Goal: Information Seeking & Learning: Learn about a topic

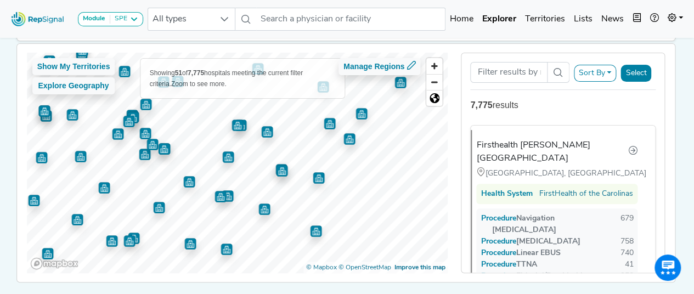
scroll to position [81, 0]
click at [315, 233] on img "Map marker" at bounding box center [316, 232] width 12 height 12
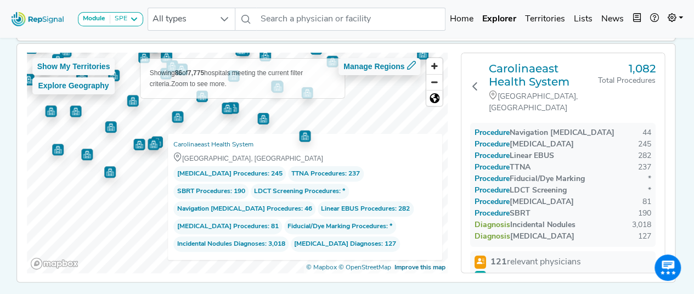
click at [343, 147] on div "Show My Territories Explore Geography Showing 86 of 7,775 hospitals meeting the…" at bounding box center [238, 163] width 422 height 221
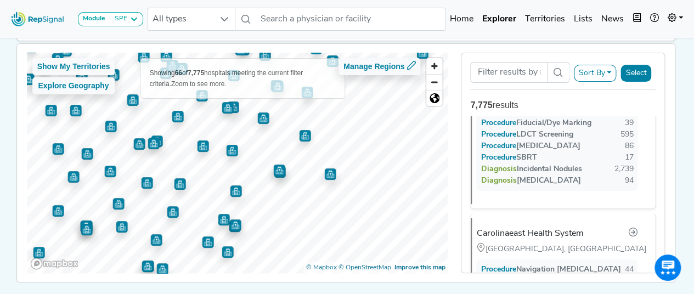
scroll to position [2385, 0]
click at [202, 244] on img "Map marker" at bounding box center [208, 243] width 12 height 12
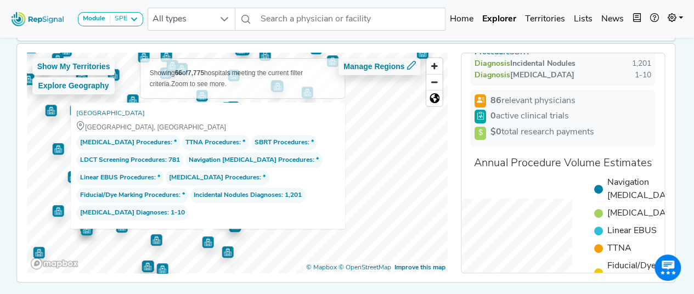
scroll to position [178, 0]
click at [520, 106] on span "86 relevant physicians" at bounding box center [533, 99] width 85 height 13
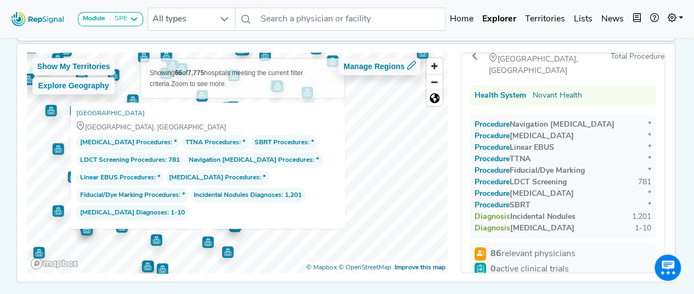
scroll to position [23, 0]
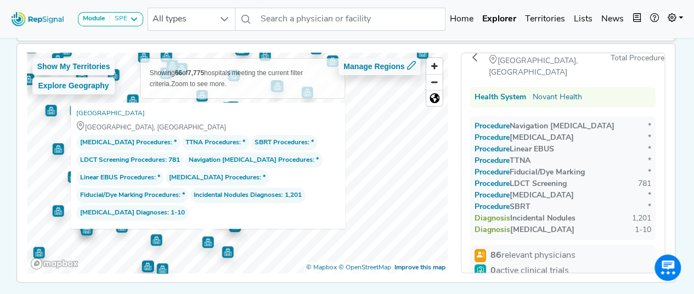
click at [514, 53] on h3 "[GEOGRAPHIC_DATA]" at bounding box center [550, 46] width 122 height 13
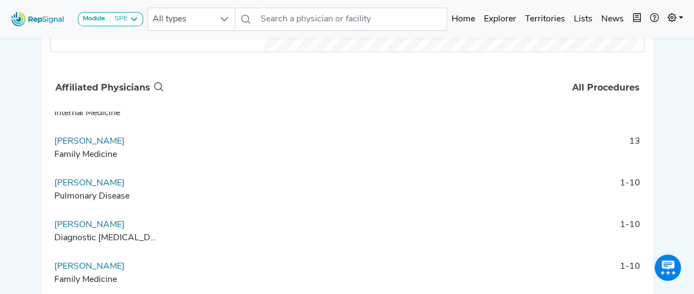
scroll to position [608, 0]
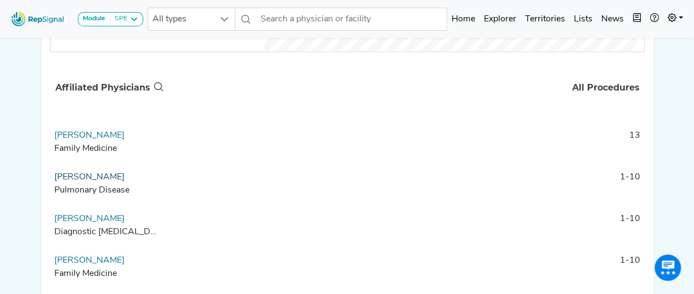
click at [115, 182] on link "[PERSON_NAME]" at bounding box center [89, 177] width 70 height 9
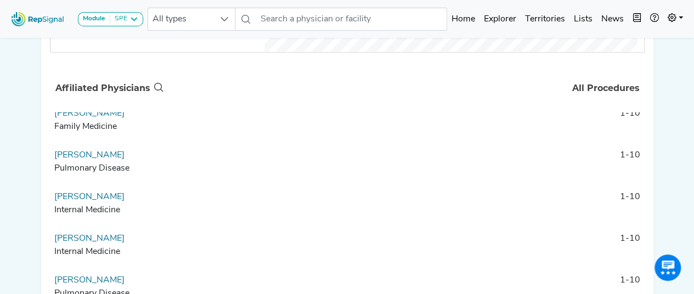
scroll to position [2049, 0]
click at [89, 159] on link "Alan Cohen" at bounding box center [89, 154] width 70 height 9
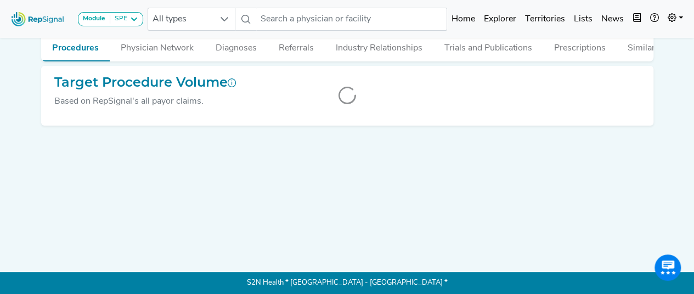
click at [396, 117] on div "Target Procedure Volume Based on RepSignal's all payor claims." at bounding box center [347, 96] width 595 height 42
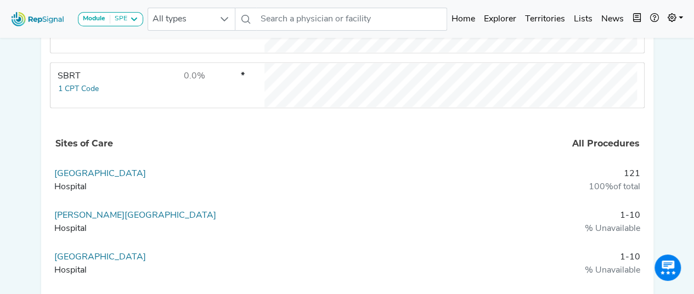
scroll to position [761, 0]
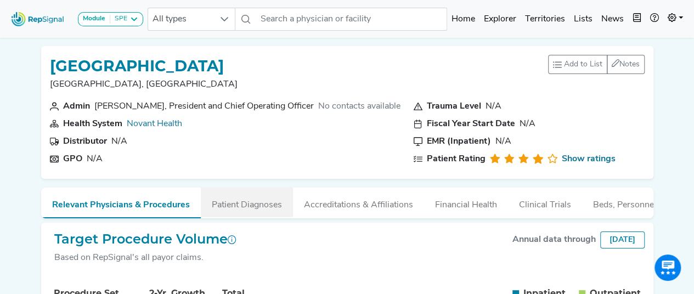
click at [246, 209] on button "Patient Diagnoses" at bounding box center [247, 203] width 92 height 30
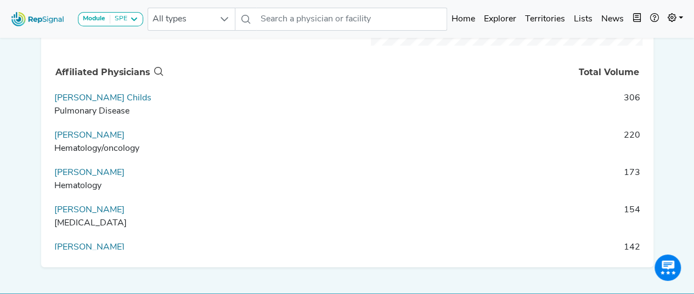
scroll to position [340, 0]
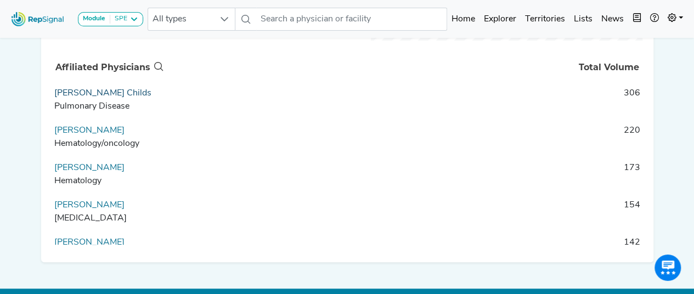
click at [77, 98] on link "Carter Childs" at bounding box center [102, 93] width 97 height 9
